Goal: Check status: Check status

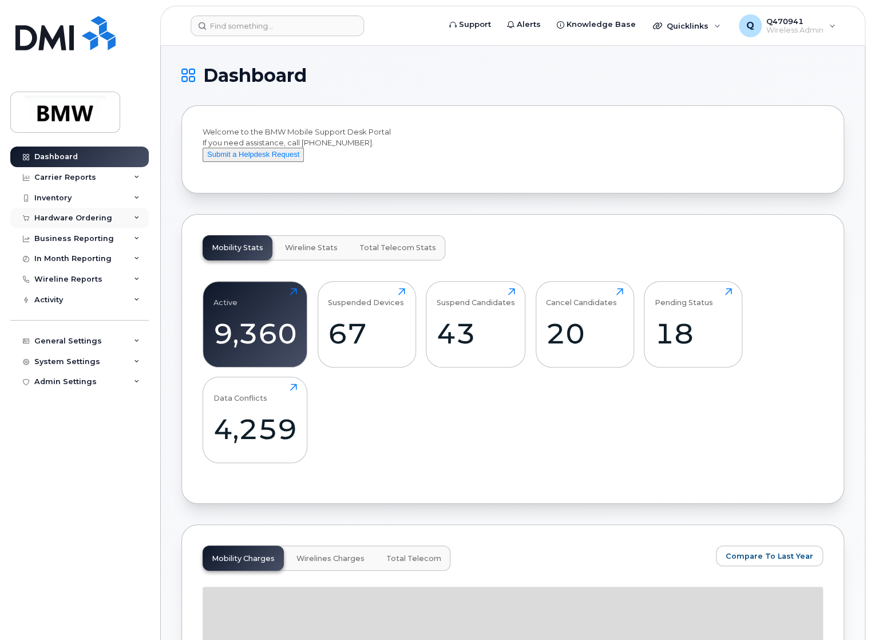
click at [68, 219] on div "Hardware Ordering" at bounding box center [73, 217] width 78 height 9
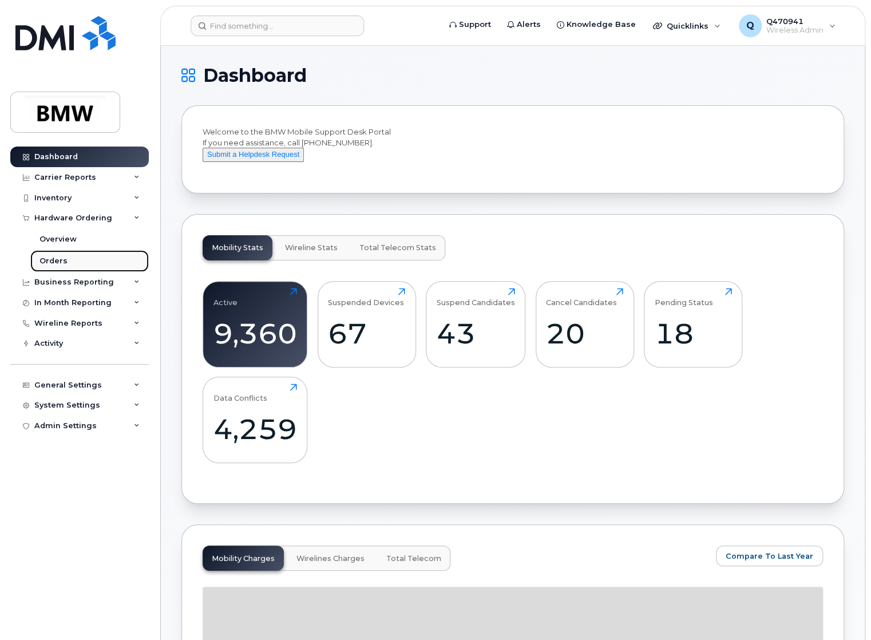
click at [53, 259] on div "Orders" at bounding box center [53, 261] width 28 height 10
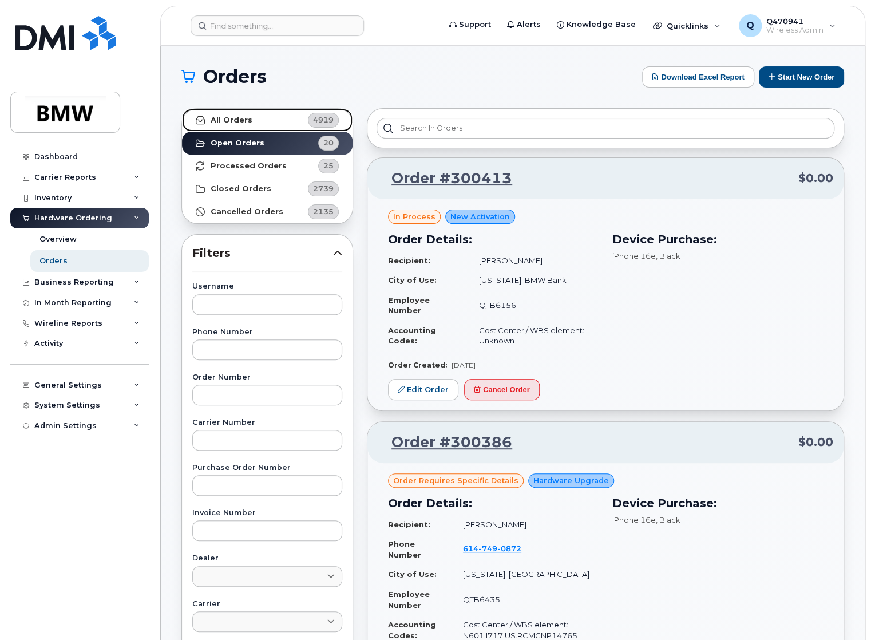
click at [248, 116] on link "All Orders 4919" at bounding box center [267, 120] width 170 height 23
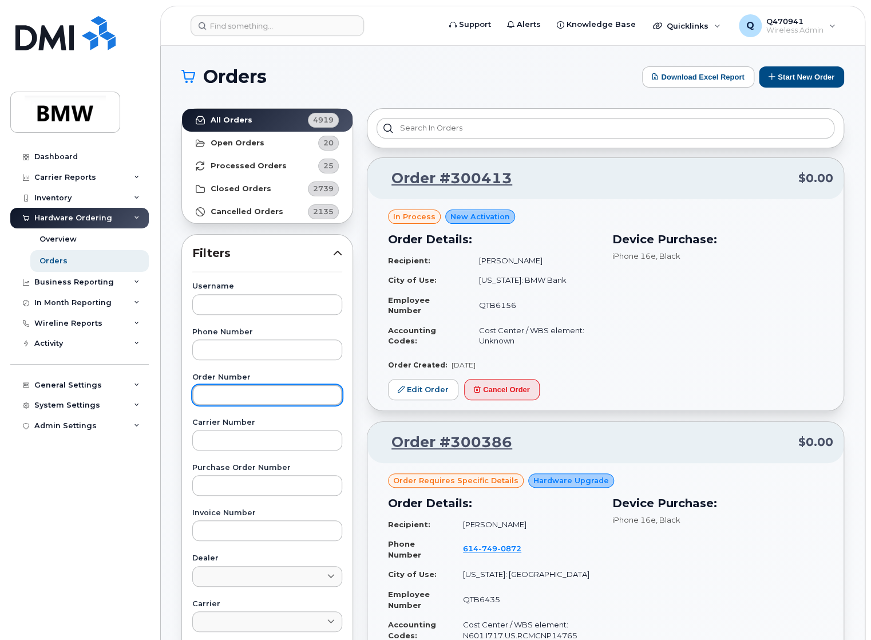
click at [249, 391] on input "text" at bounding box center [267, 394] width 150 height 21
paste input "294966"
type input "294966"
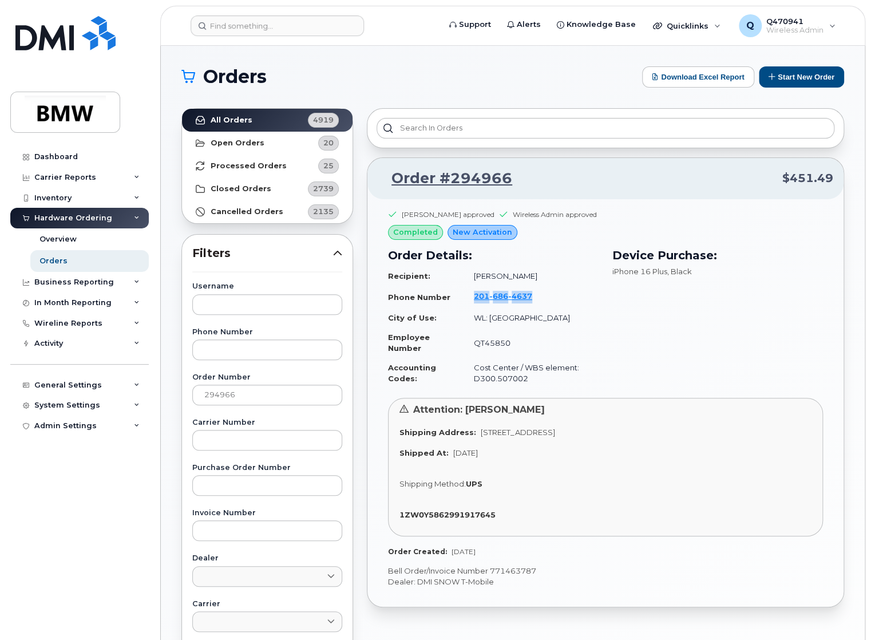
drag, startPoint x: 545, startPoint y: 292, endPoint x: 472, endPoint y: 289, distance: 72.7
click at [472, 289] on td "[PHONE_NUMBER]" at bounding box center [530, 297] width 135 height 22
drag, startPoint x: 472, startPoint y: 289, endPoint x: 483, endPoint y: 301, distance: 16.6
copy span "[PHONE_NUMBER]"
click at [657, 340] on div "Device Purchase: iPhone 16 Plus , Black" at bounding box center [717, 318] width 224 height 156
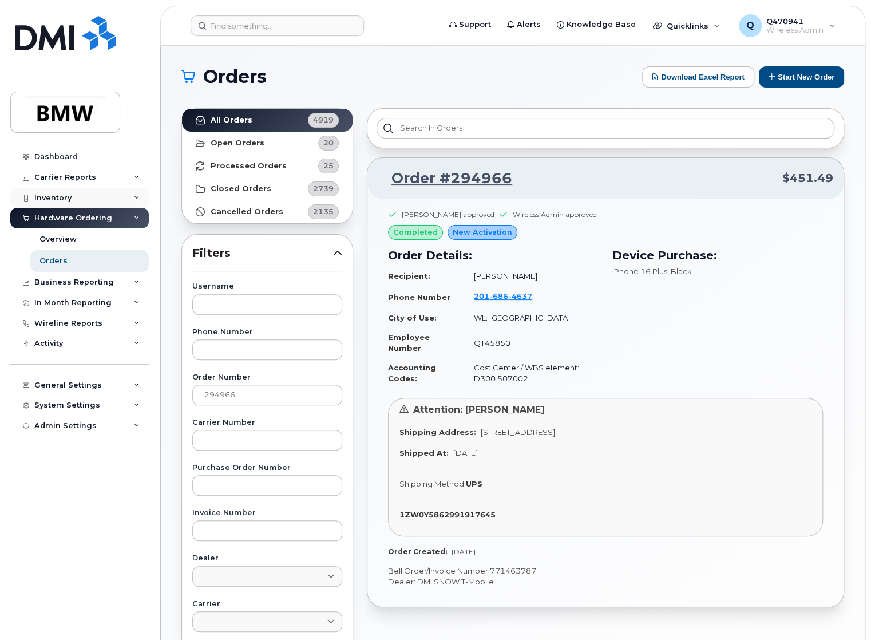
click at [78, 201] on div "Inventory" at bounding box center [79, 198] width 138 height 21
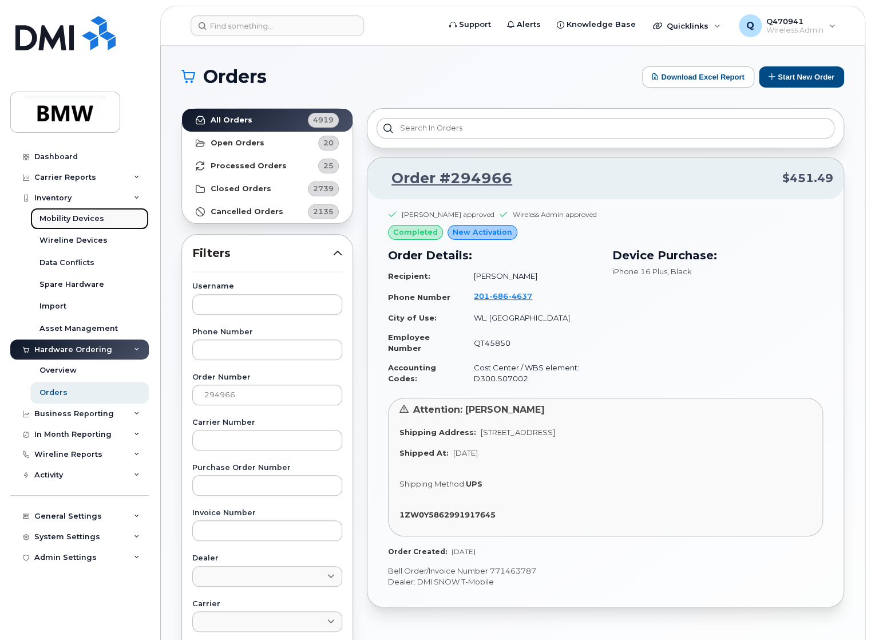
click at [76, 223] on div "Mobility Devices" at bounding box center [71, 218] width 65 height 10
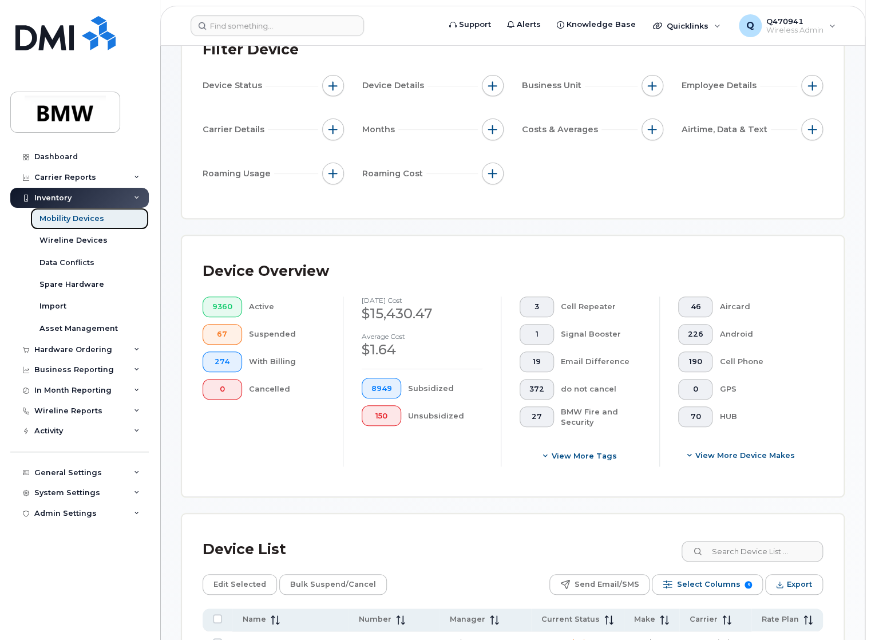
scroll to position [229, 0]
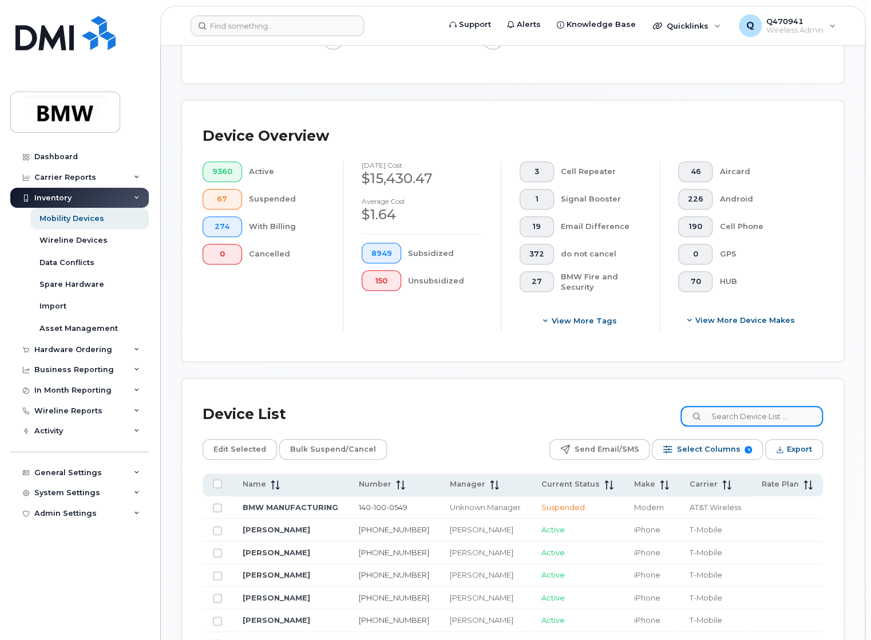
click at [815, 421] on input at bounding box center [751, 416] width 142 height 21
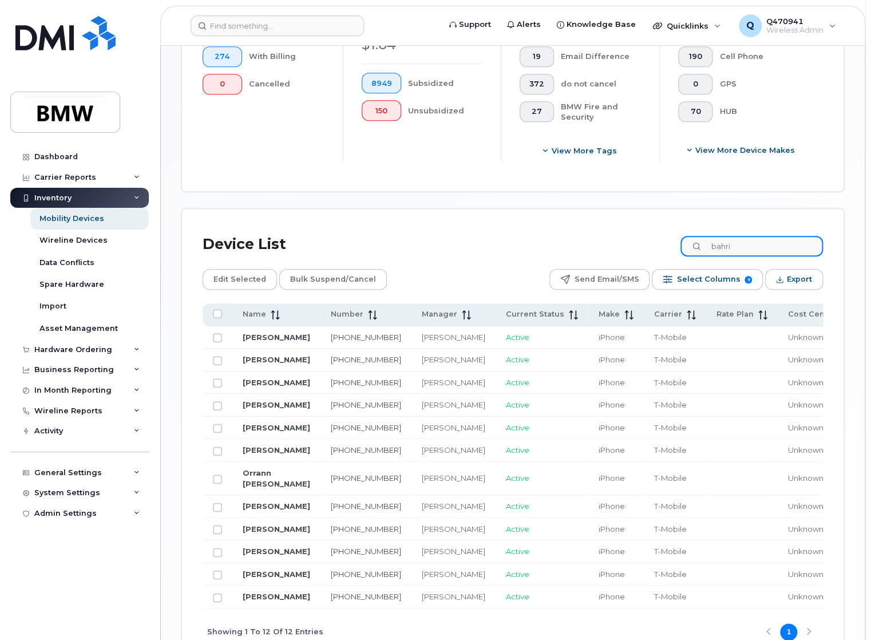
scroll to position [400, 0]
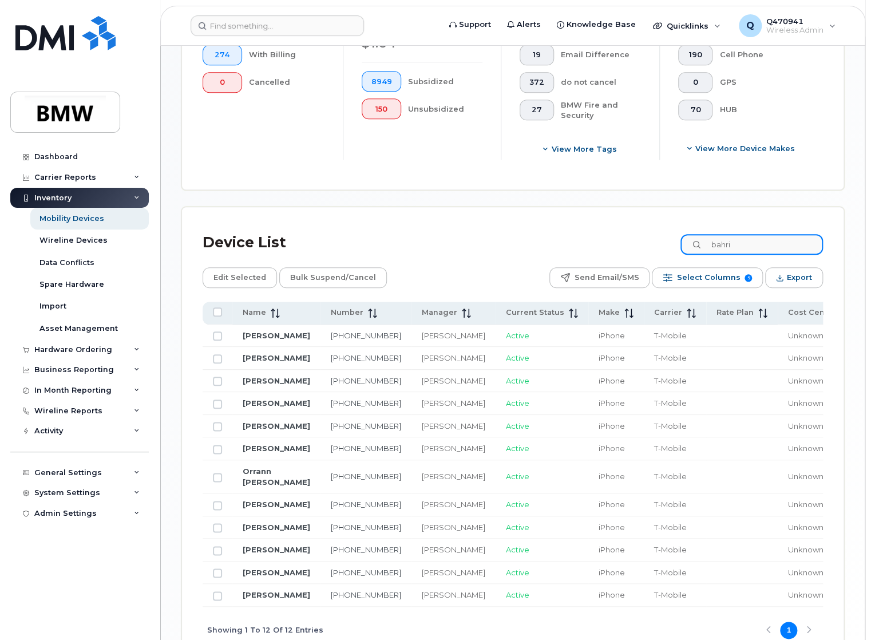
drag, startPoint x: 751, startPoint y: 243, endPoint x: 605, endPoint y: 251, distance: 146.1
click at [605, 251] on div "Device List bahri" at bounding box center [513, 243] width 620 height 30
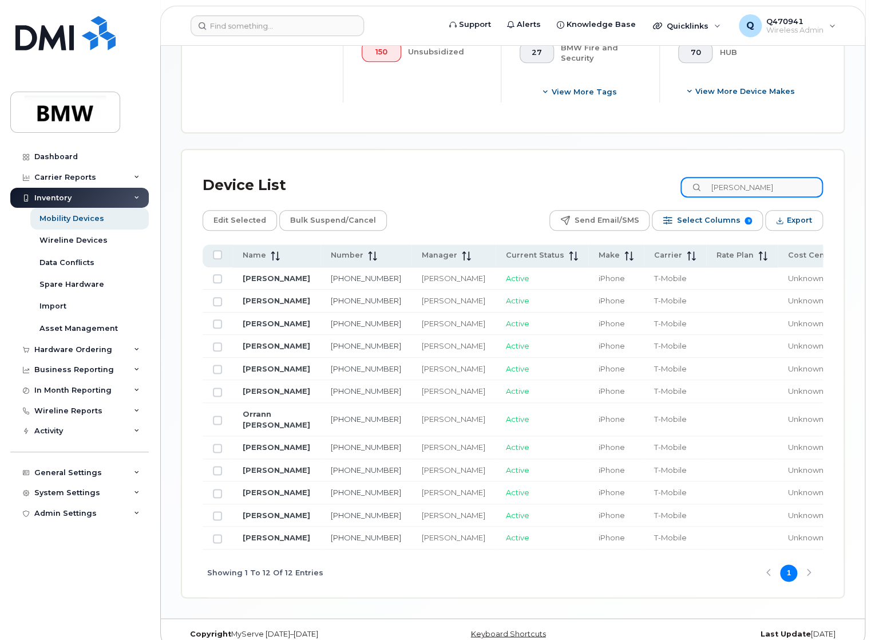
scroll to position [572, 0]
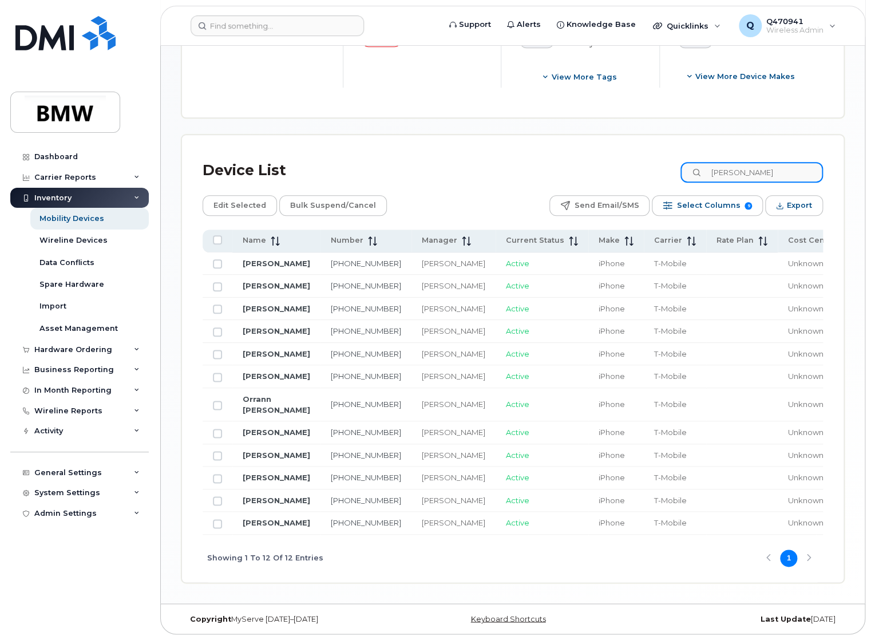
type input "[PERSON_NAME]"
drag, startPoint x: 324, startPoint y: 350, endPoint x: 303, endPoint y: 339, distance: 23.8
click at [320, 365] on td "[PHONE_NUMBER]" at bounding box center [365, 376] width 91 height 23
copy link "[PHONE_NUMBER]"
click at [331, 371] on link "[PHONE_NUMBER]" at bounding box center [366, 375] width 70 height 9
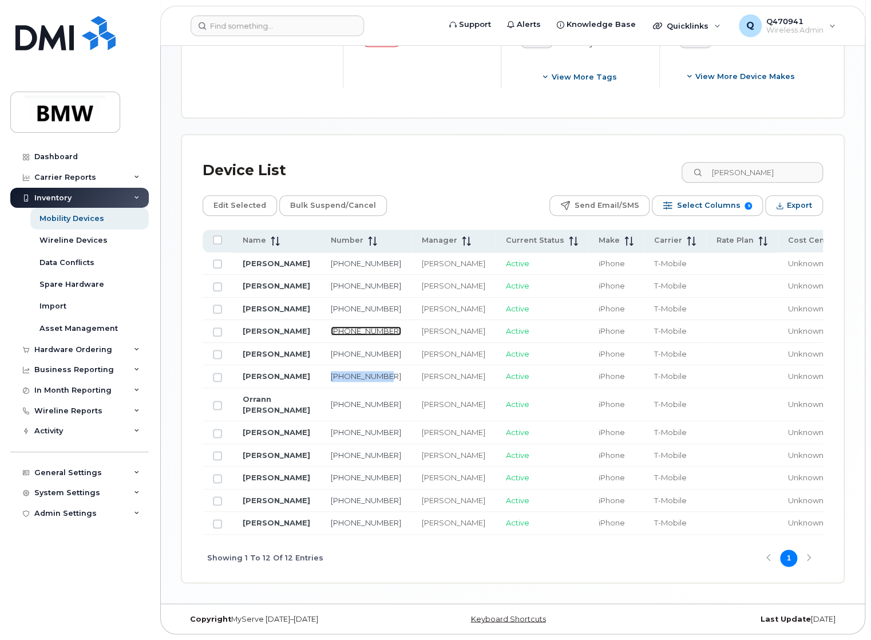
click at [331, 326] on link "[PHONE_NUMBER]" at bounding box center [366, 330] width 70 height 9
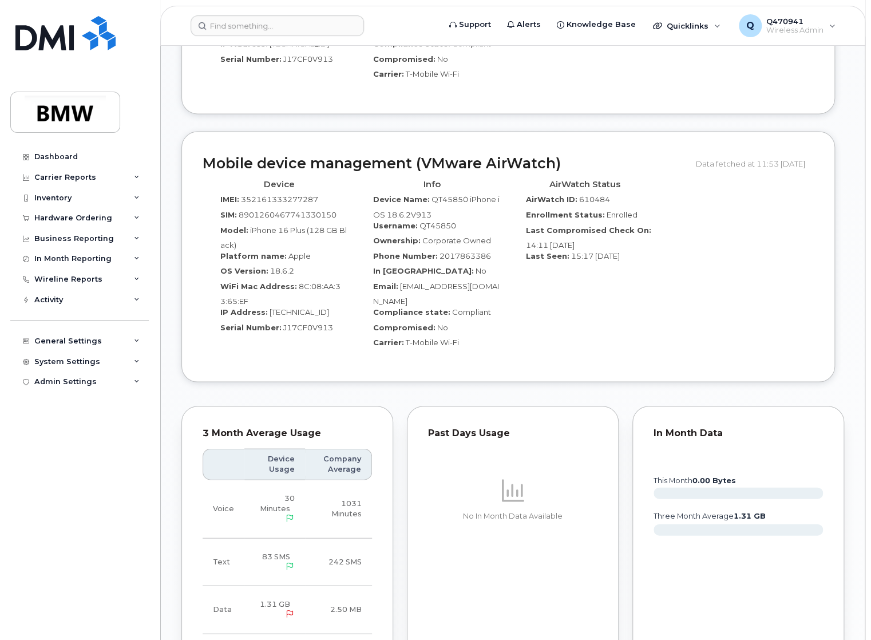
scroll to position [858, 0]
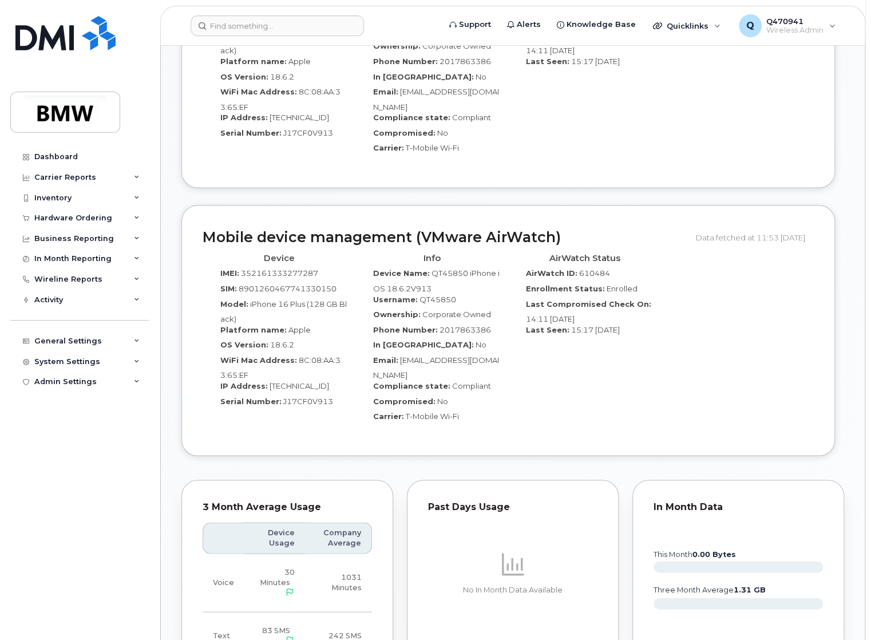
drag, startPoint x: 446, startPoint y: 248, endPoint x: 452, endPoint y: 239, distance: 10.3
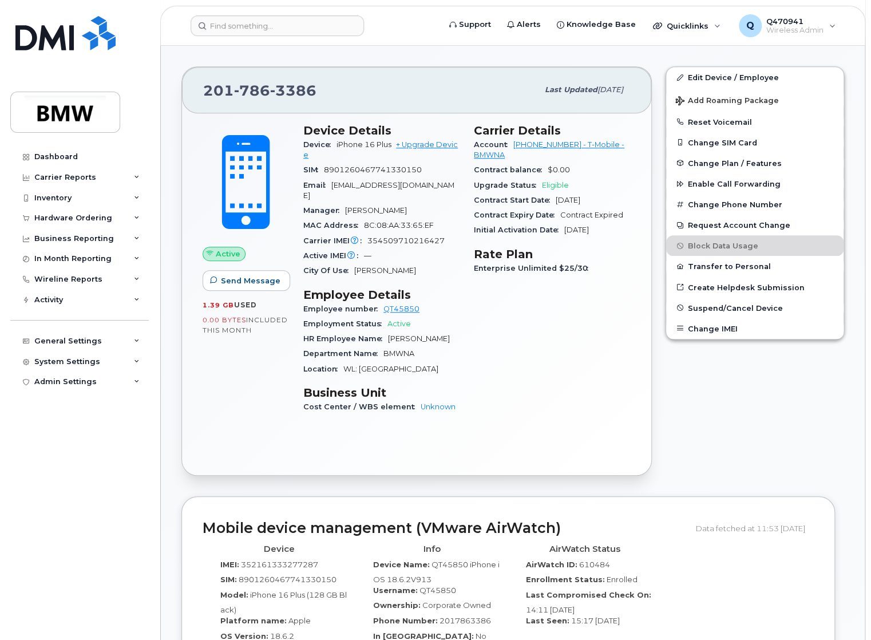
scroll to position [172, 0]
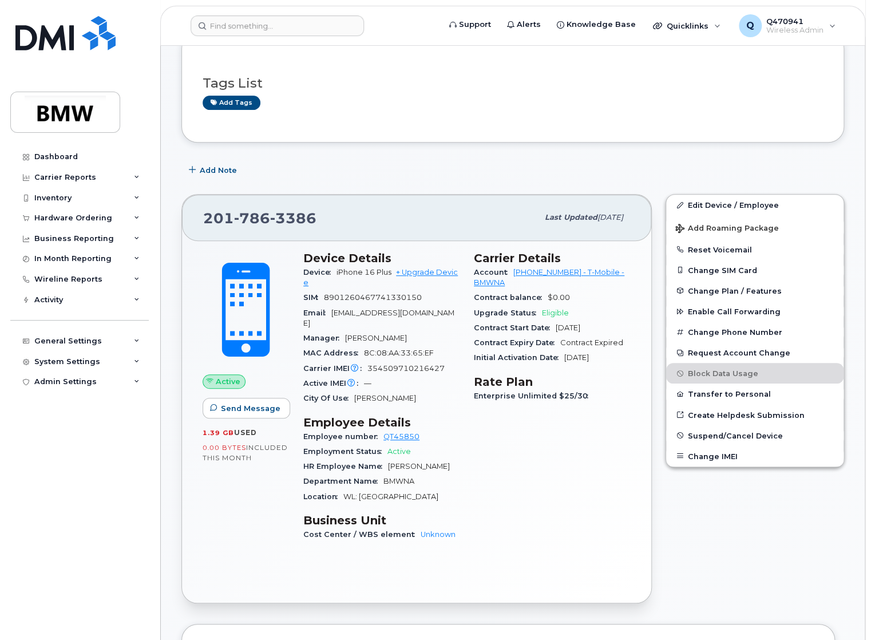
click at [550, 175] on div "Add Note" at bounding box center [512, 170] width 662 height 21
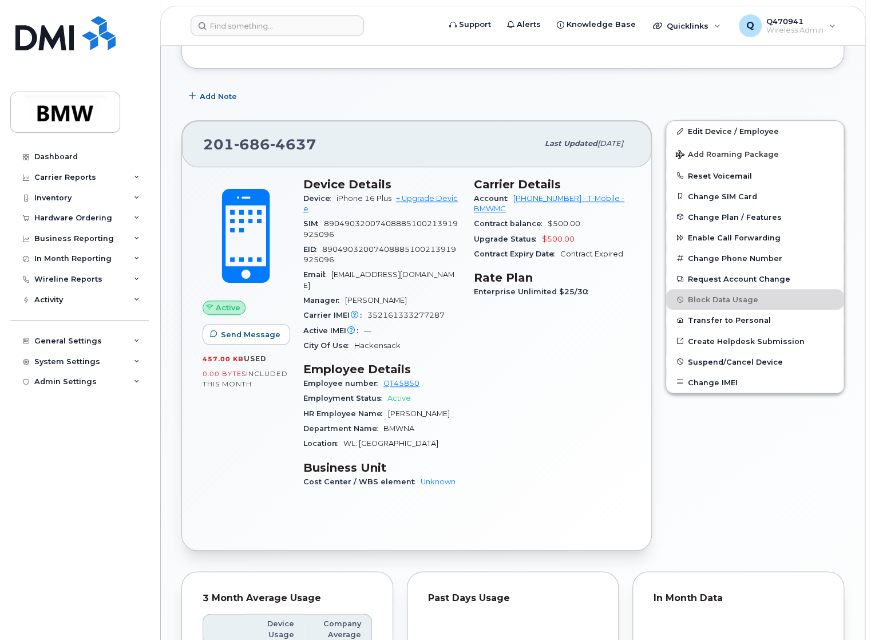
scroll to position [138, 0]
